Goal: Task Accomplishment & Management: Manage account settings

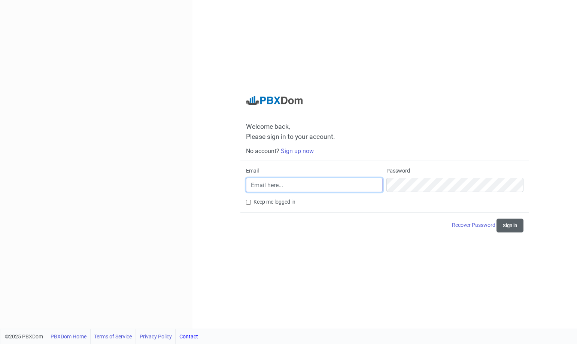
type input "[PERSON_NAME][EMAIL_ADDRESS][PERSON_NAME][DOMAIN_NAME]"
click at [508, 228] on button "Sign in" at bounding box center [509, 226] width 27 height 14
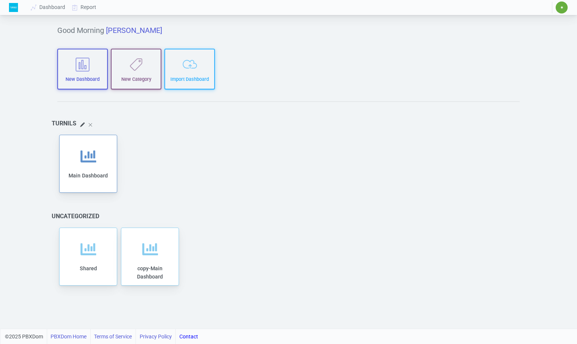
click at [560, 10] on span "✷" at bounding box center [561, 7] width 12 height 12
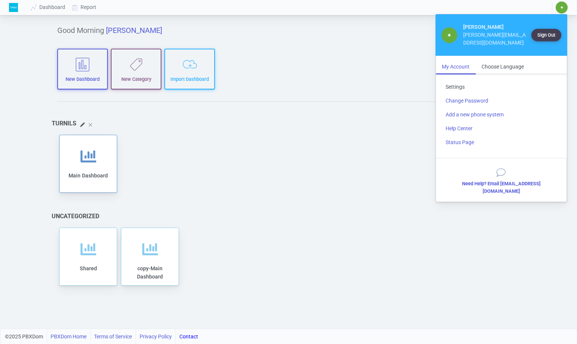
click at [455, 80] on link "Settings" at bounding box center [500, 87] width 123 height 14
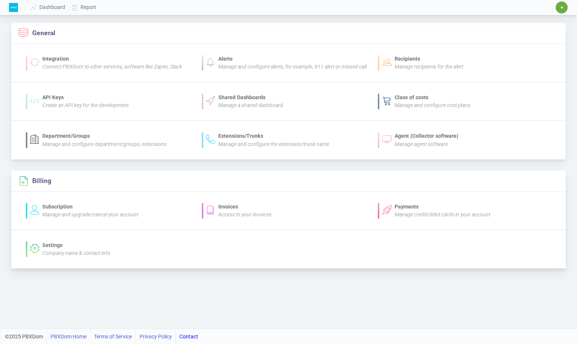
click at [238, 208] on div "Invoices" at bounding box center [244, 207] width 53 height 8
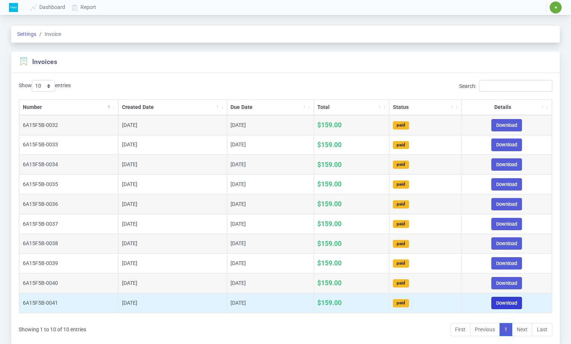
click at [508, 304] on link "Download" at bounding box center [506, 303] width 31 height 12
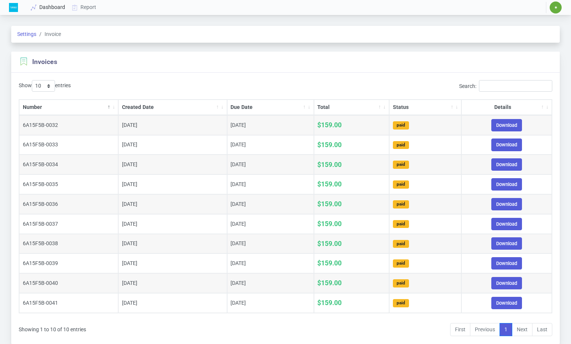
click at [45, 10] on link "Dashboard" at bounding box center [48, 7] width 41 height 14
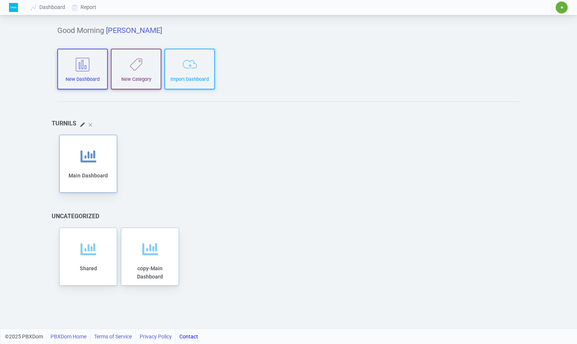
click at [563, 10] on span "✷" at bounding box center [561, 7] width 12 height 12
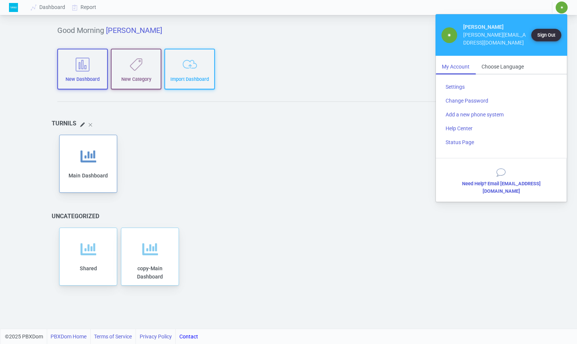
click at [556, 33] on button "Sign Out" at bounding box center [546, 35] width 30 height 12
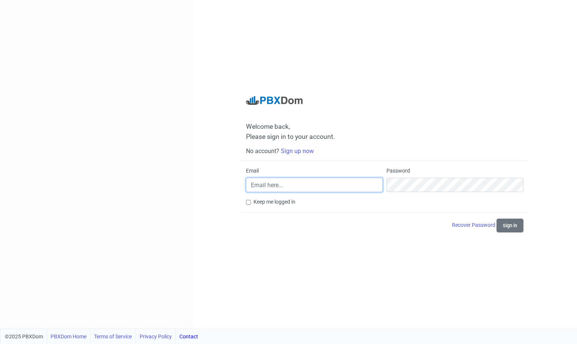
type input "[PERSON_NAME][EMAIL_ADDRESS][PERSON_NAME][DOMAIN_NAME]"
